Goal: Book appointment/travel/reservation

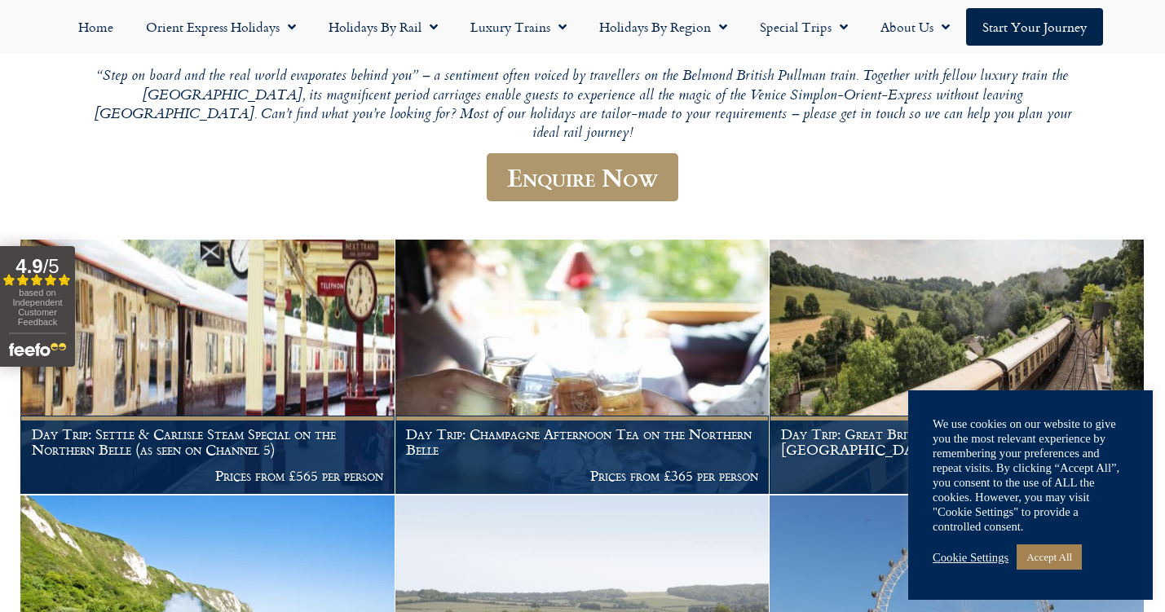
scroll to position [236, 0]
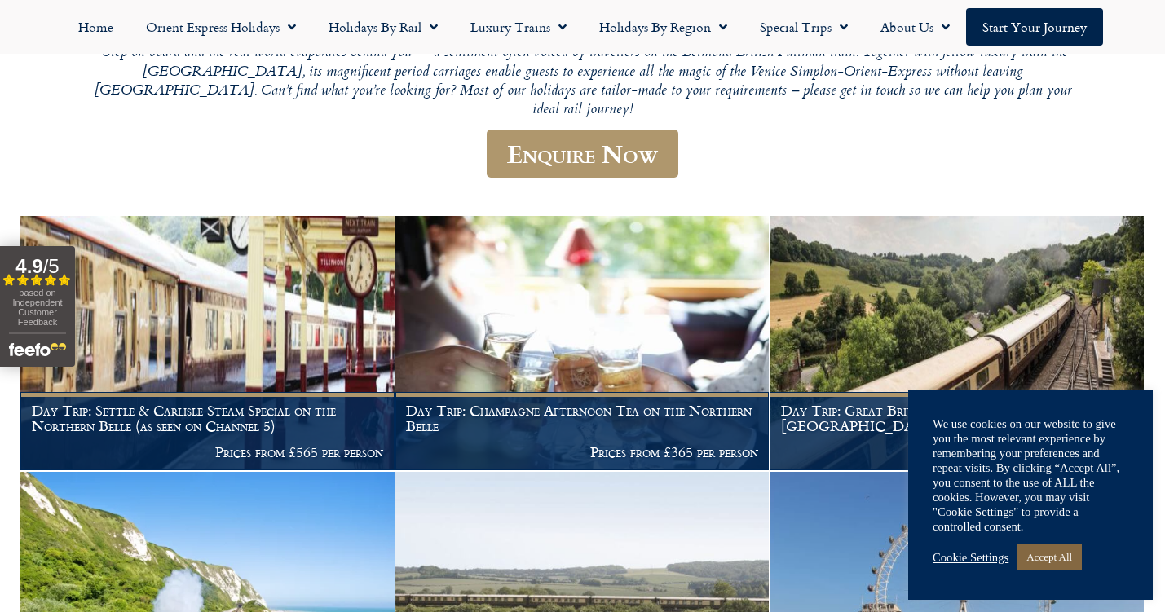
click at [1060, 560] on link "Accept All" at bounding box center [1048, 556] width 65 height 25
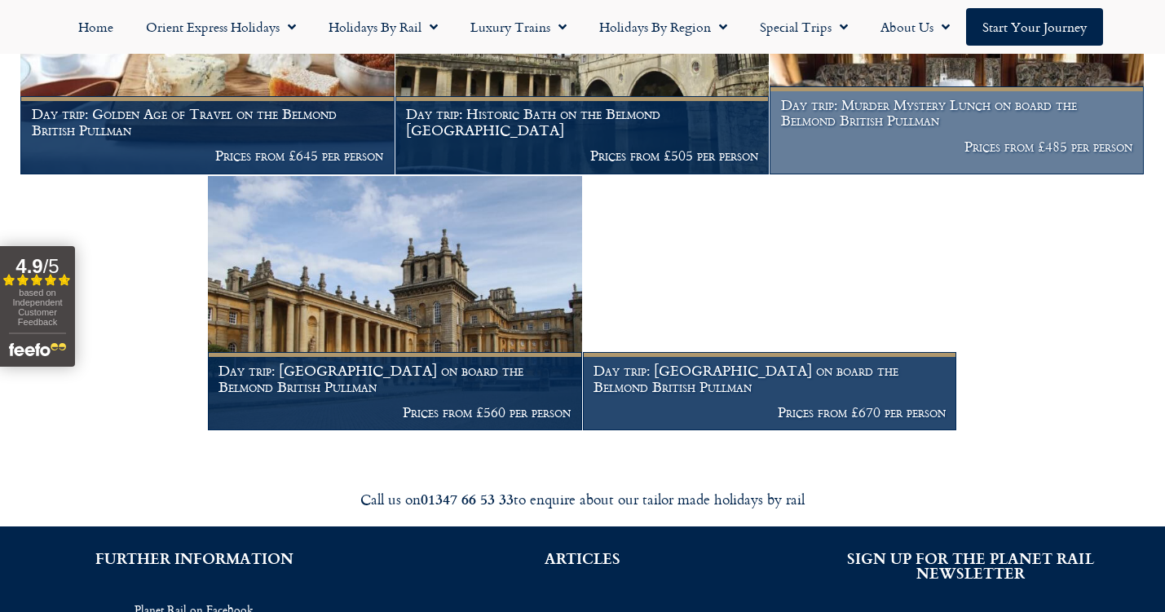
scroll to position [1813, 0]
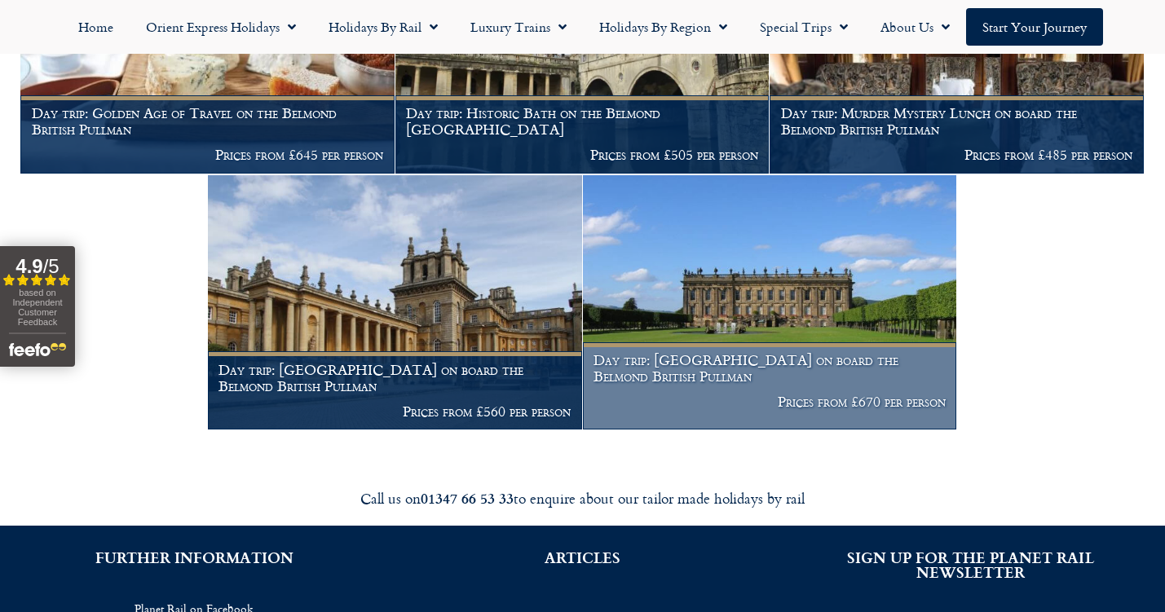
click at [836, 311] on img at bounding box center [770, 302] width 374 height 254
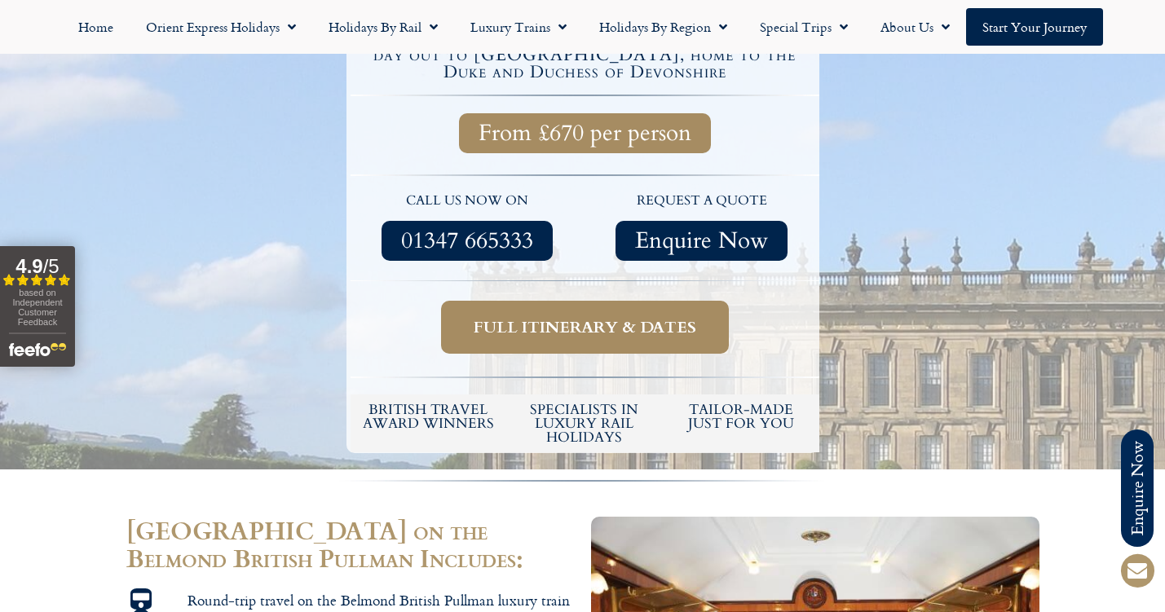
scroll to position [461, 0]
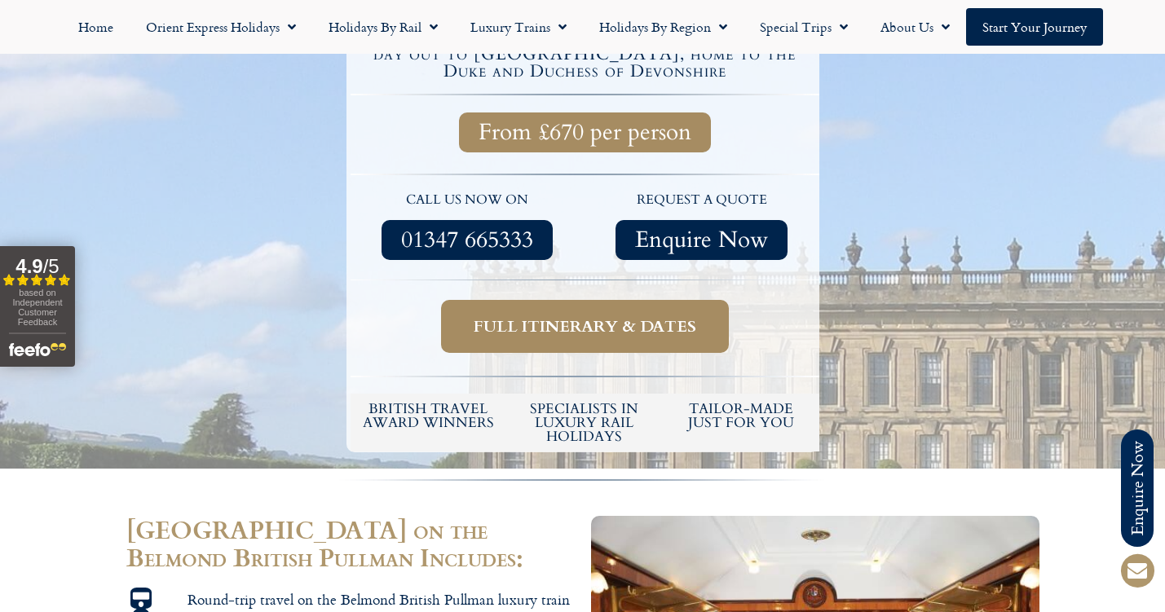
click at [664, 318] on span "Full itinerary & dates" at bounding box center [585, 326] width 223 height 20
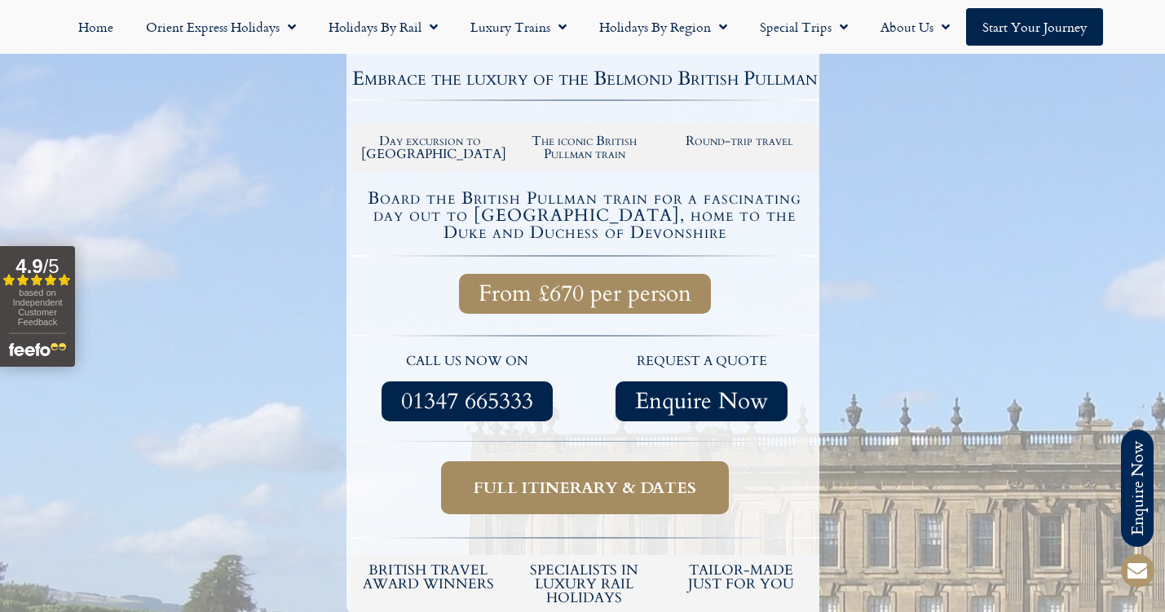
scroll to position [340, 0]
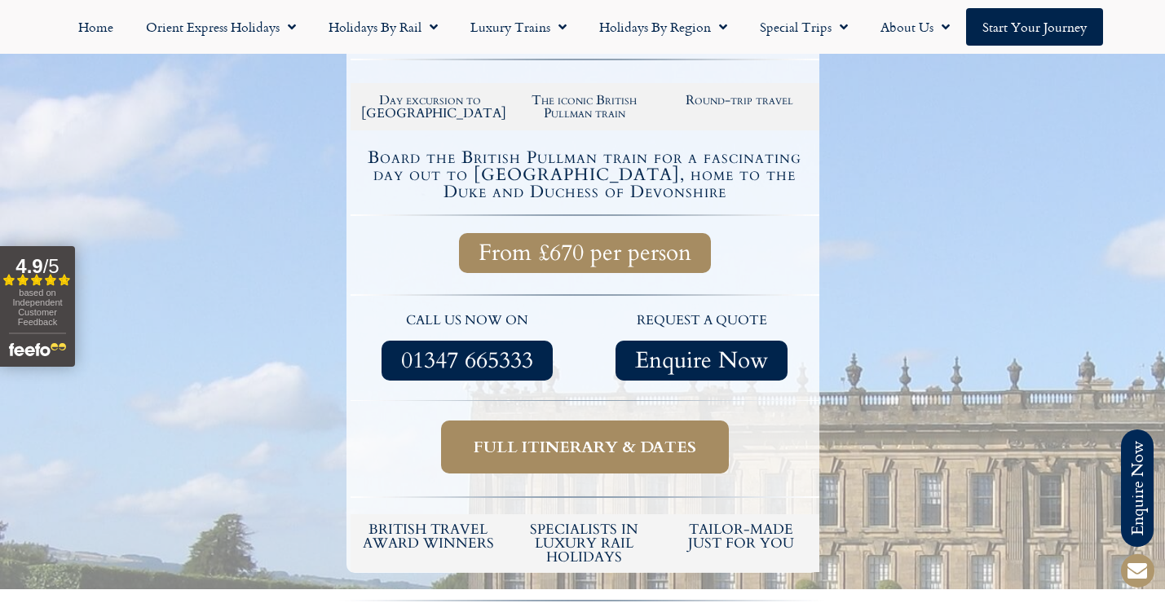
click at [581, 446] on span "Full itinerary & dates" at bounding box center [585, 447] width 223 height 20
click at [580, 438] on span "Full itinerary & dates" at bounding box center [585, 447] width 223 height 20
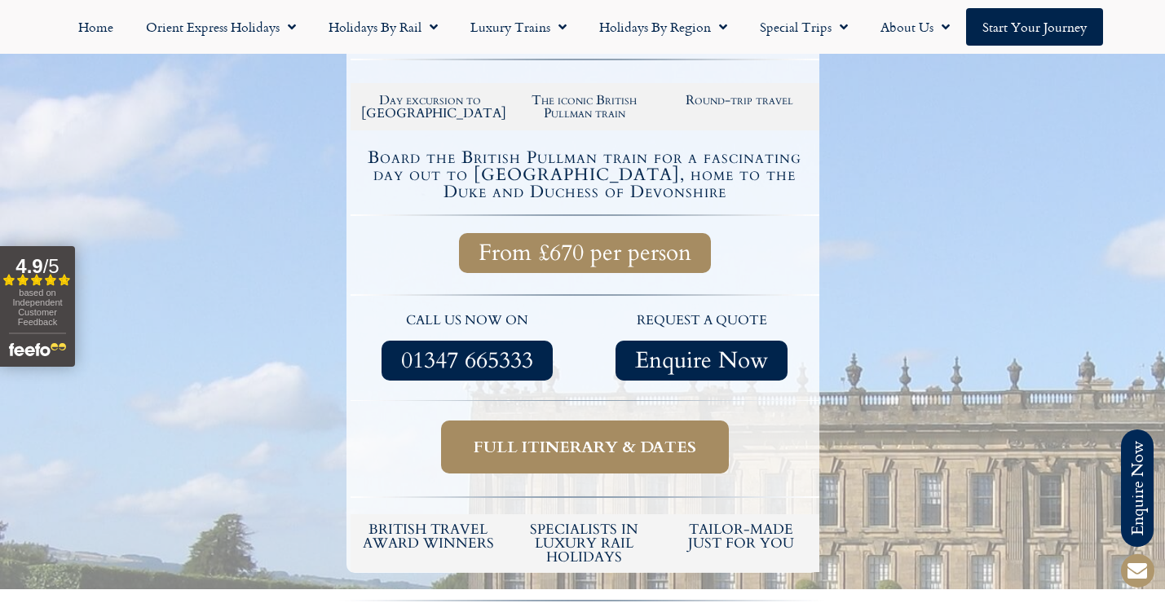
click at [584, 443] on span "Full itinerary & dates" at bounding box center [585, 447] width 223 height 20
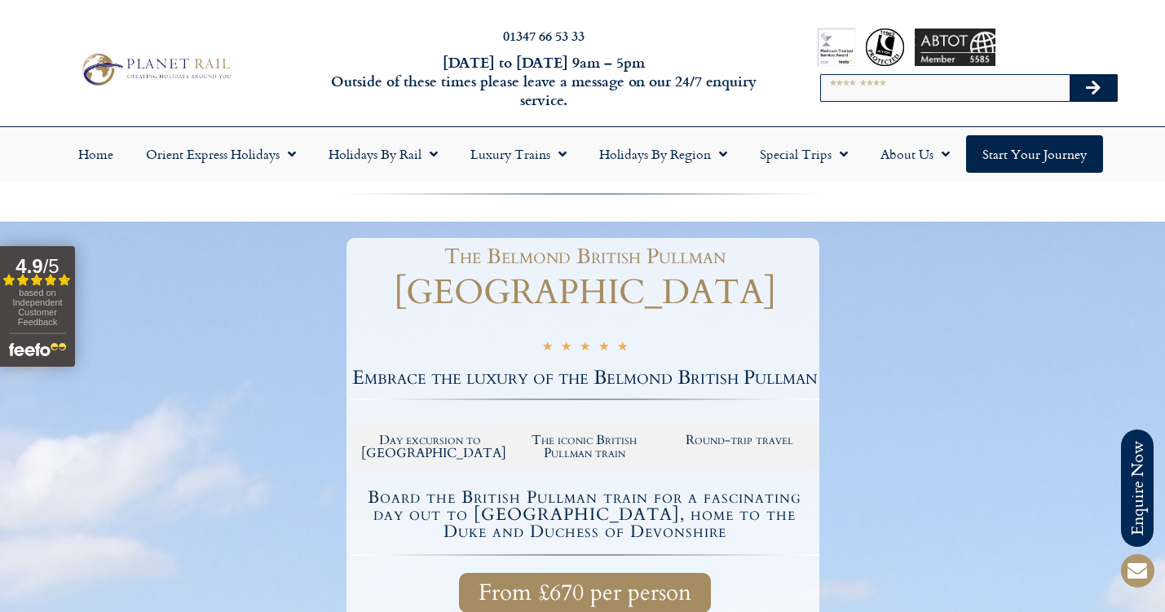
scroll to position [0, 0]
